Goal: Information Seeking & Learning: Learn about a topic

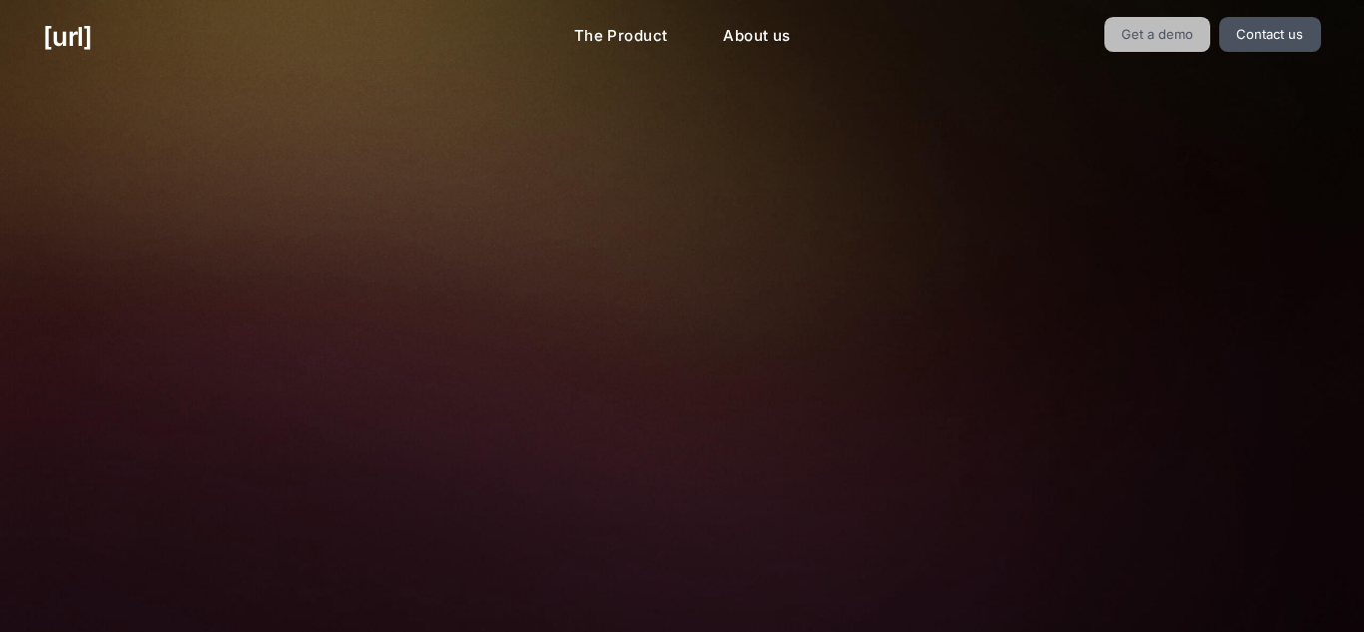
click at [1140, 45] on link "Get a demo" at bounding box center [1157, 34] width 107 height 35
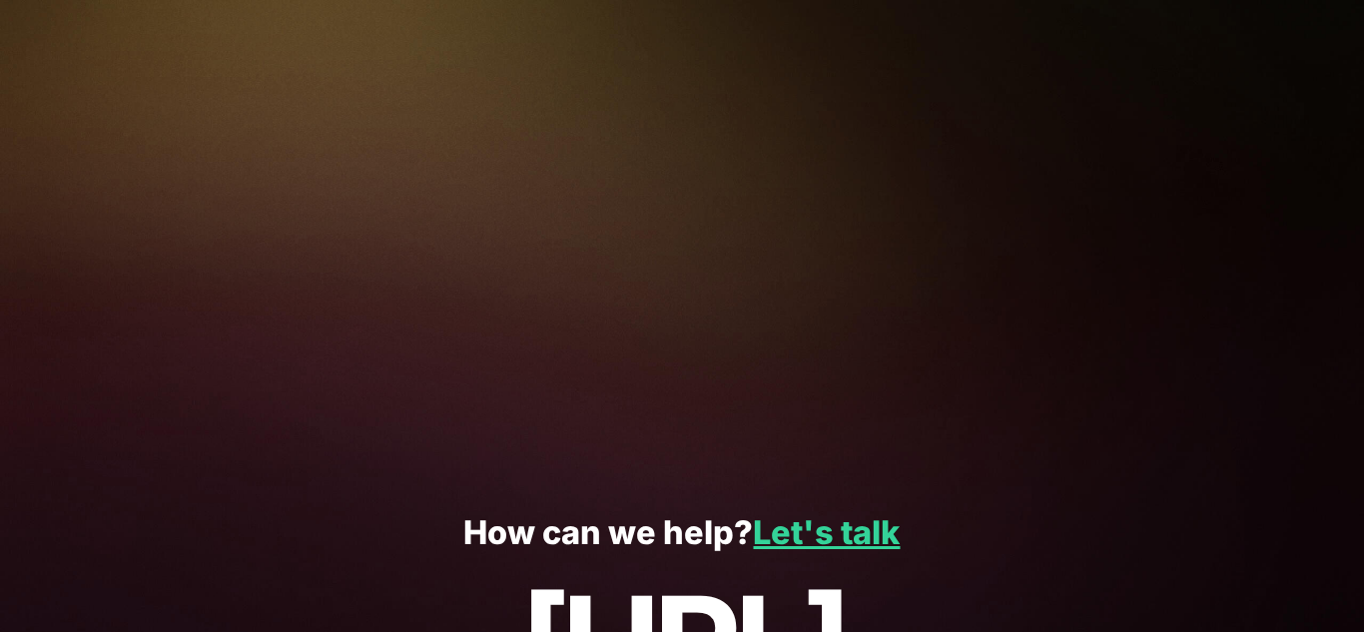
scroll to position [407, 0]
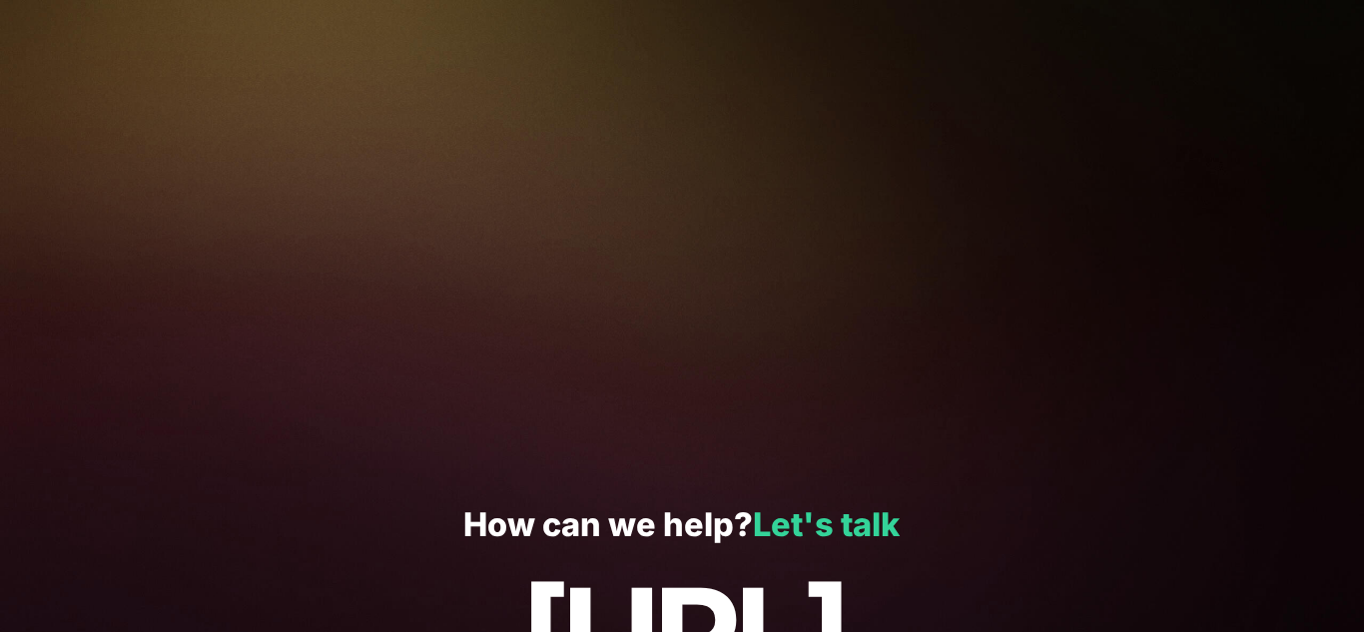
click at [766, 508] on link "Let's talk" at bounding box center [826, 524] width 147 height 39
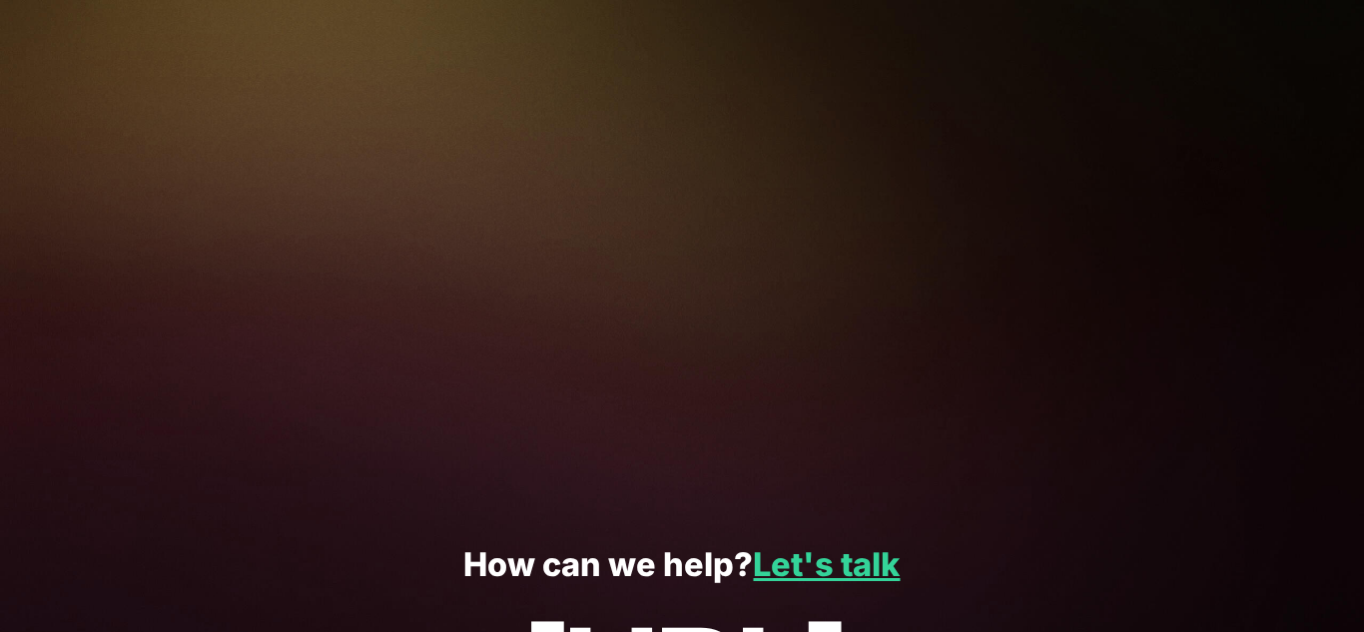
scroll to position [584, 0]
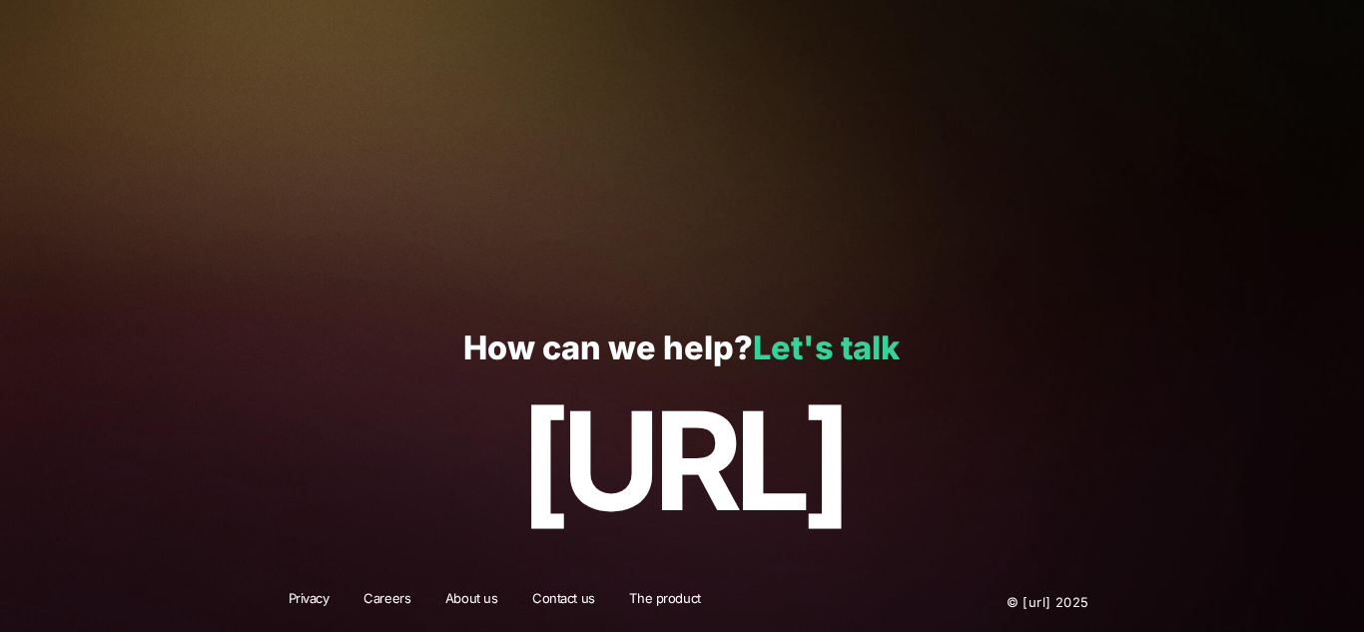
click at [785, 353] on link "Let's talk" at bounding box center [826, 347] width 147 height 39
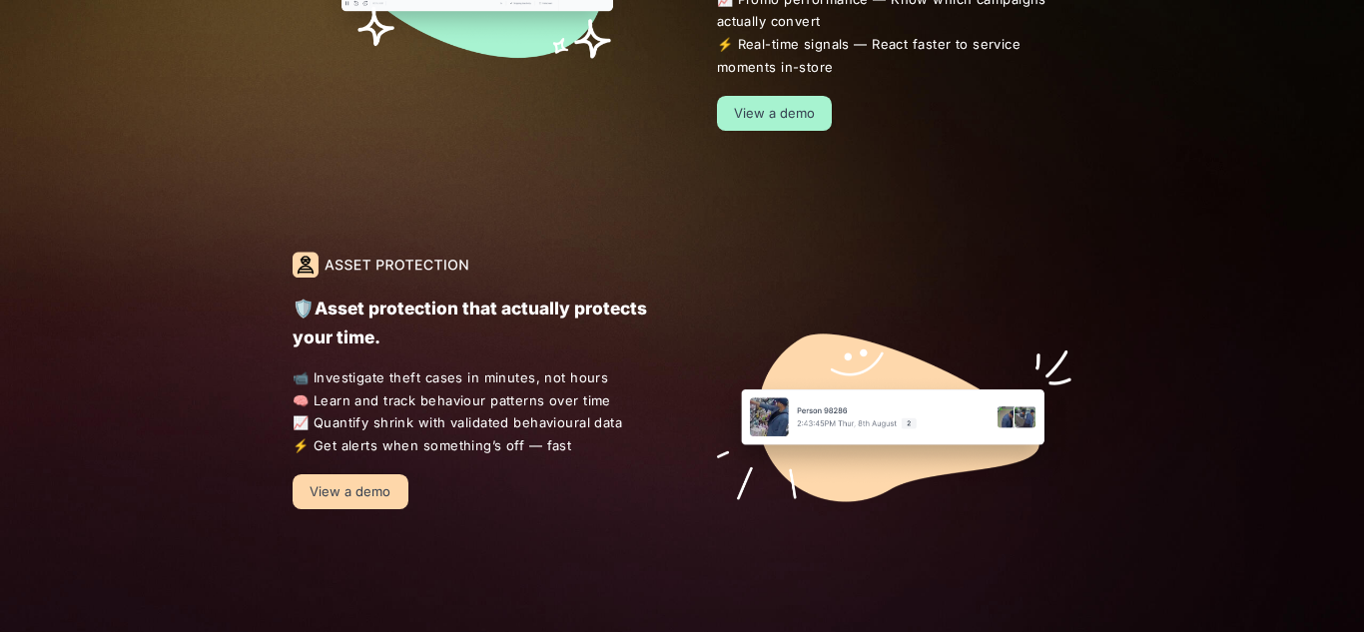
scroll to position [1585, 0]
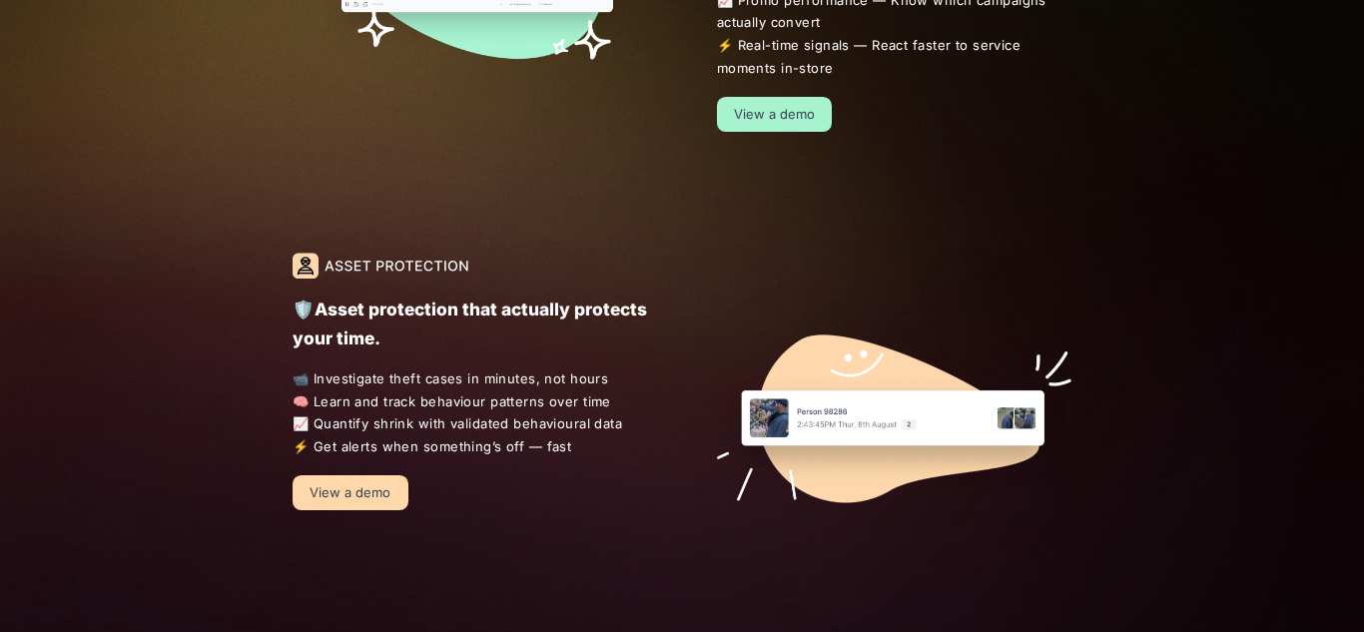
click at [767, 111] on link "View a demo" at bounding box center [775, 114] width 116 height 35
